Goal: Information Seeking & Learning: Learn about a topic

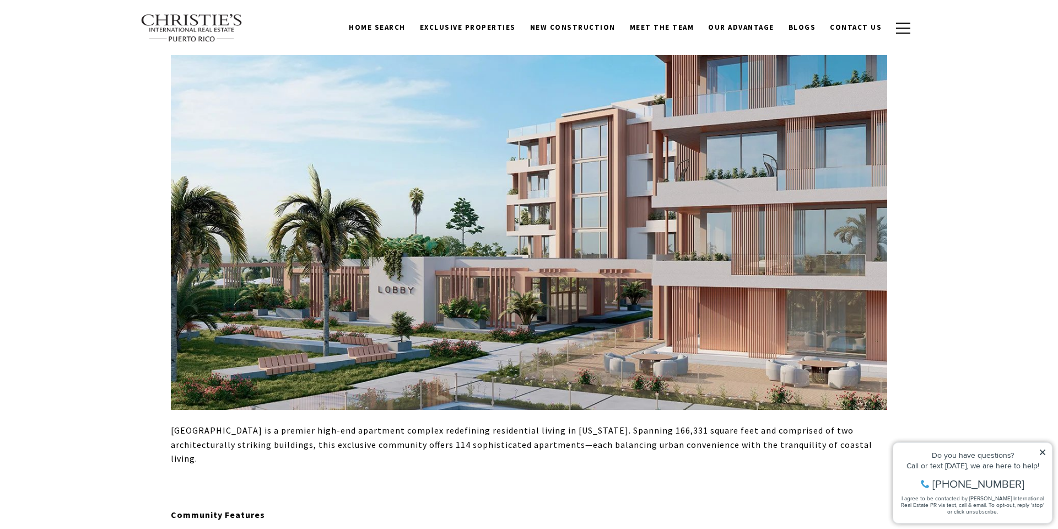
scroll to position [623, 0]
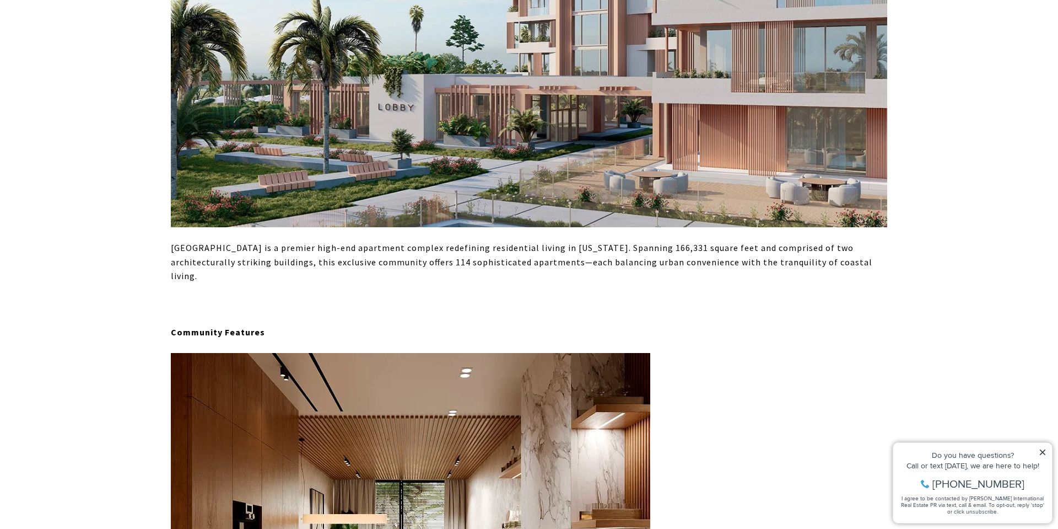
click at [175, 297] on p at bounding box center [529, 304] width 717 height 14
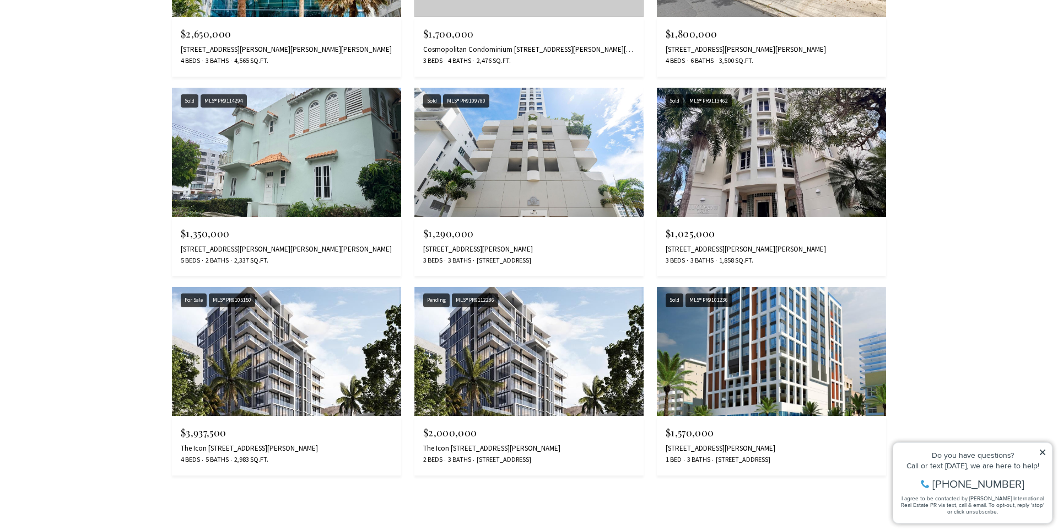
scroll to position [2666, 0]
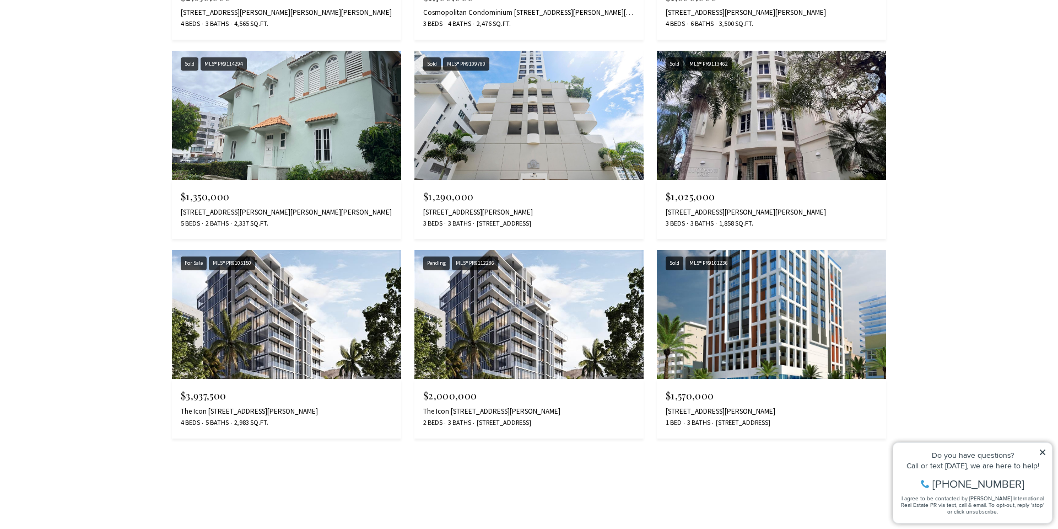
click at [735, 300] on img at bounding box center [771, 314] width 229 height 129
click at [506, 305] on img at bounding box center [529, 314] width 229 height 129
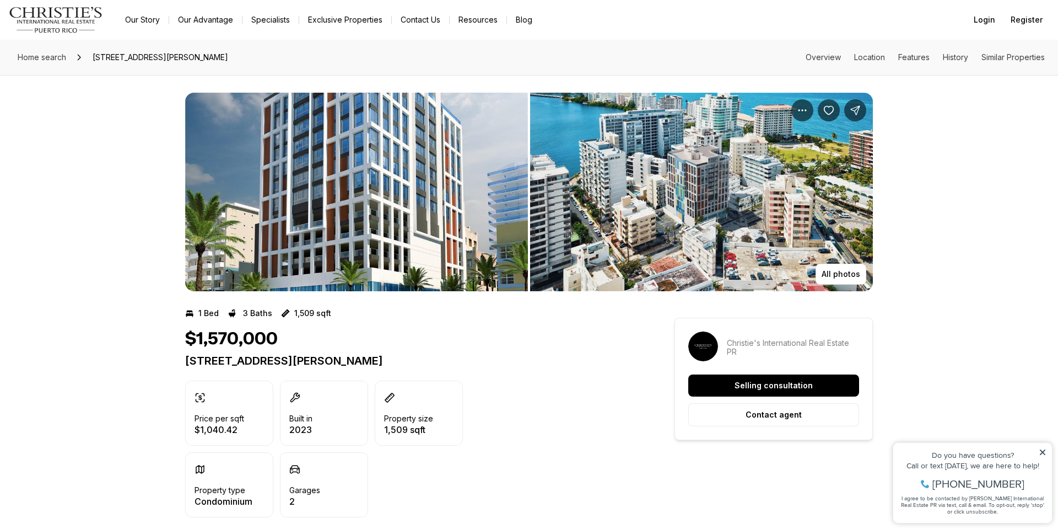
click at [364, 227] on img "View image gallery" at bounding box center [356, 192] width 343 height 198
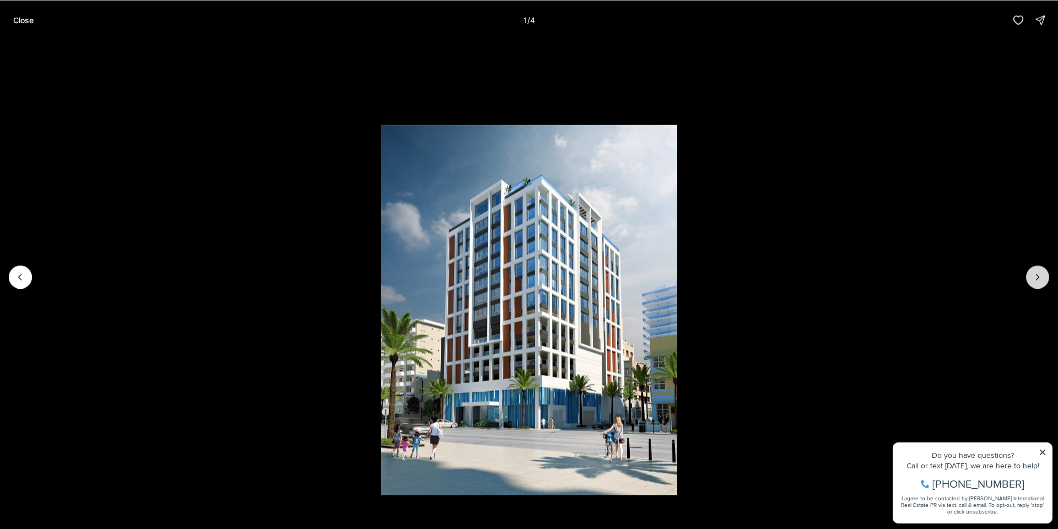
click at [1043, 277] on icon "Next slide" at bounding box center [1038, 276] width 11 height 11
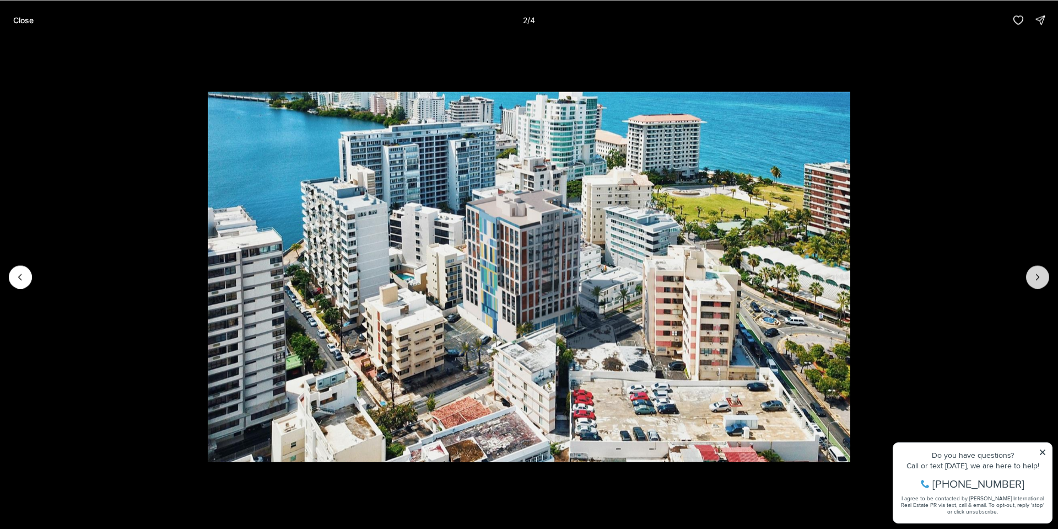
click at [1036, 280] on icon "Next slide" at bounding box center [1038, 276] width 11 height 11
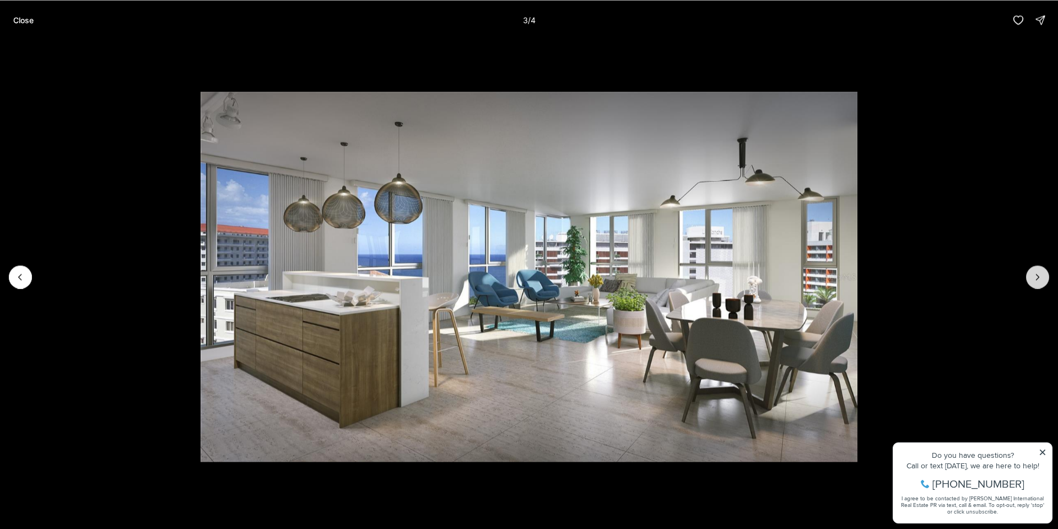
click at [1036, 280] on icon "Next slide" at bounding box center [1038, 276] width 11 height 11
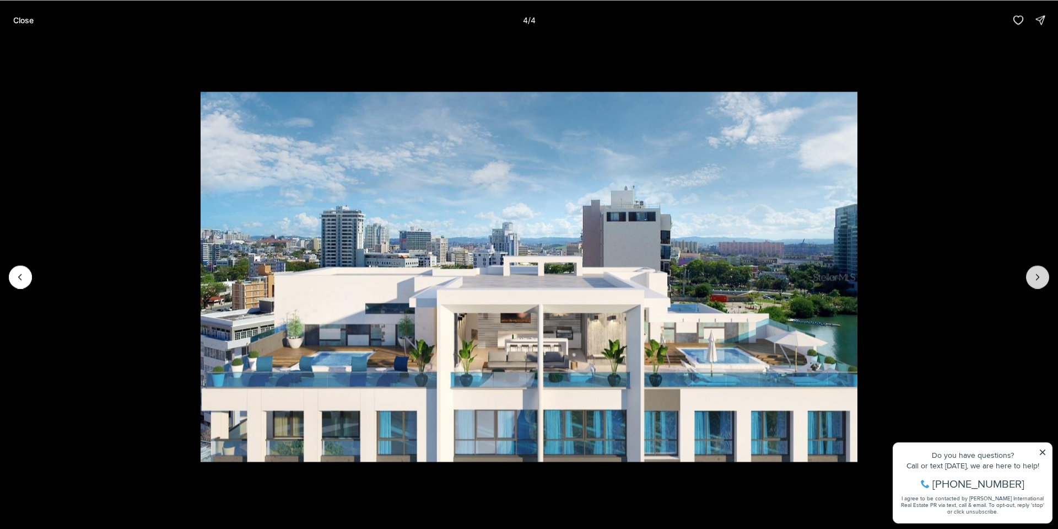
click at [1036, 280] on div at bounding box center [1038, 276] width 23 height 23
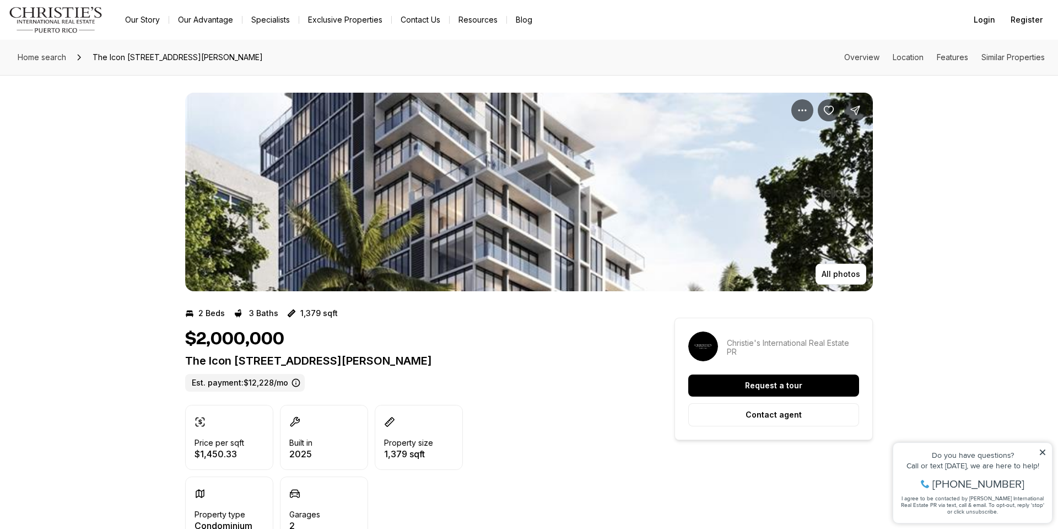
click at [700, 209] on img "View image gallery" at bounding box center [529, 192] width 688 height 198
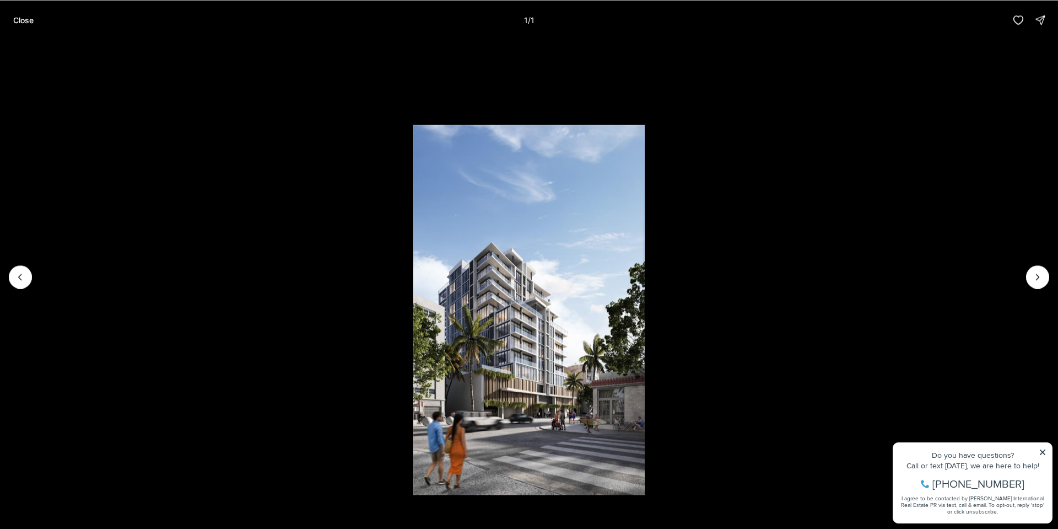
click at [1039, 283] on div at bounding box center [1038, 276] width 23 height 23
